Goal: Register for event/course

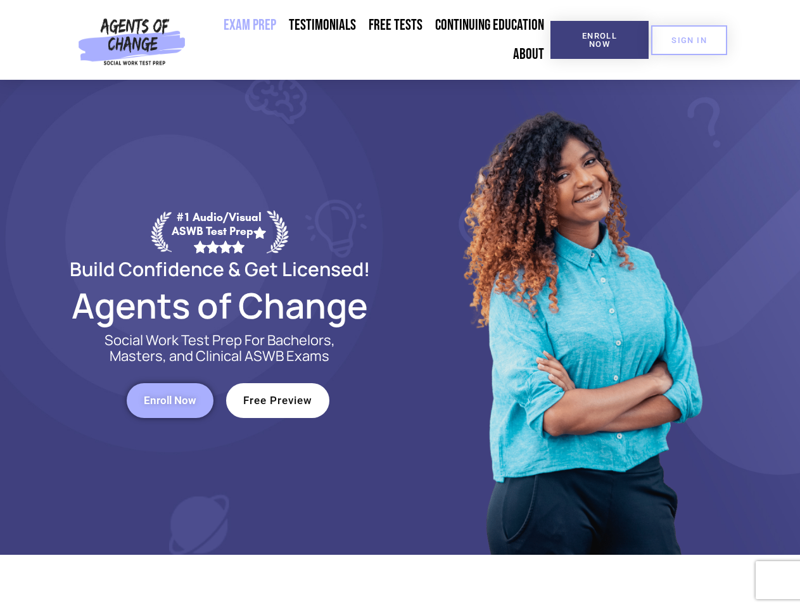
click at [400, 304] on div at bounding box center [580, 317] width 361 height 475
click at [599, 40] on span "Enroll Now" at bounding box center [600, 40] width 58 height 16
click at [689, 40] on span "SIGN IN" at bounding box center [688, 40] width 35 height 8
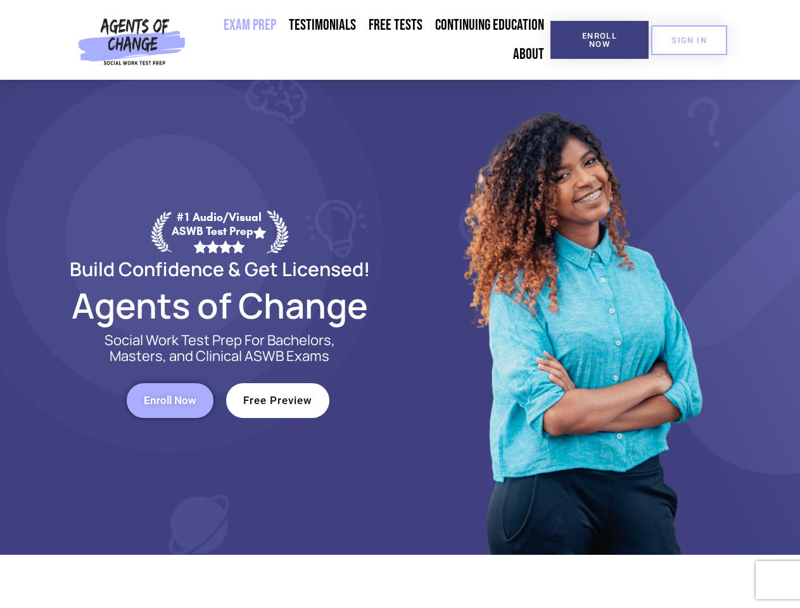
click at [170, 400] on span "Enroll Now" at bounding box center [170, 400] width 53 height 11
click at [277, 400] on span "Free Preview" at bounding box center [277, 400] width 69 height 11
